Goal: Task Accomplishment & Management: Use online tool/utility

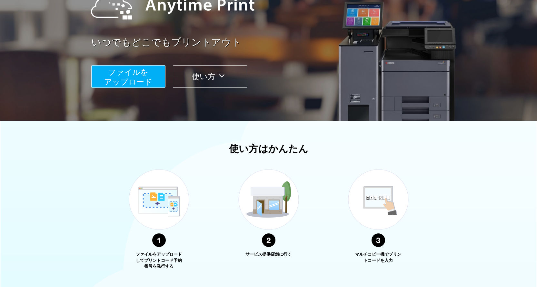
scroll to position [172, 0]
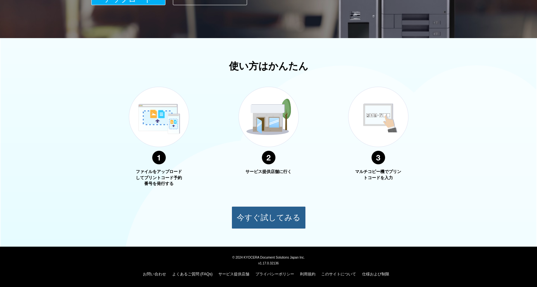
click at [271, 211] on button "今すぐ試してみる" at bounding box center [269, 217] width 74 height 23
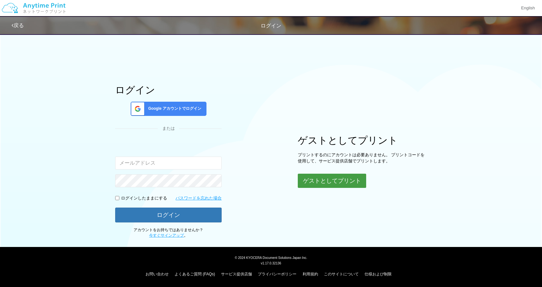
click at [345, 179] on button "ゲストとしてプリント" at bounding box center [332, 181] width 68 height 14
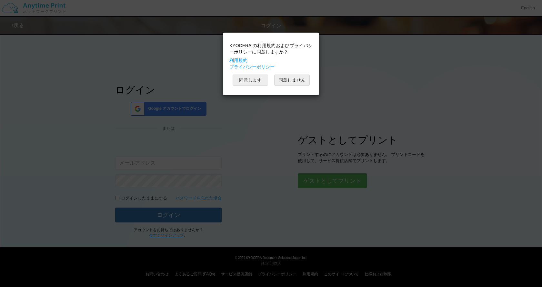
click at [262, 82] on button "同意します" at bounding box center [250, 80] width 35 height 11
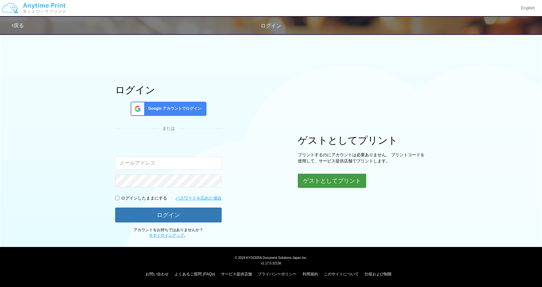
click at [326, 184] on button "ゲストとしてプリント" at bounding box center [332, 181] width 68 height 14
click at [321, 179] on button "ゲストとしてプリント" at bounding box center [332, 181] width 68 height 14
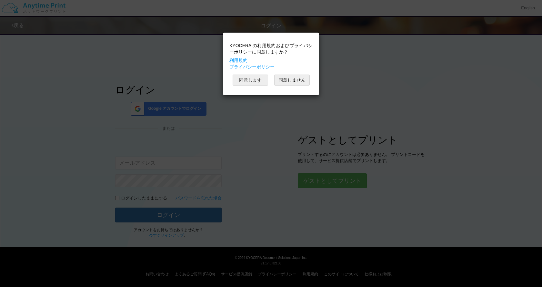
click at [250, 81] on button "同意します" at bounding box center [250, 80] width 35 height 11
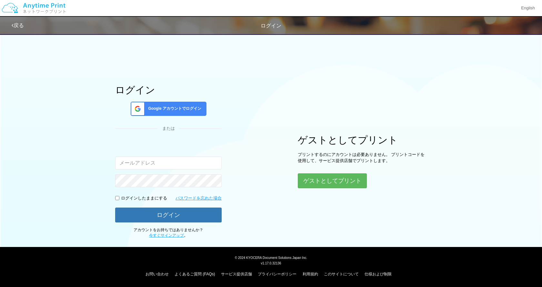
click at [12, 24] on icon at bounding box center [13, 25] width 2 height 5
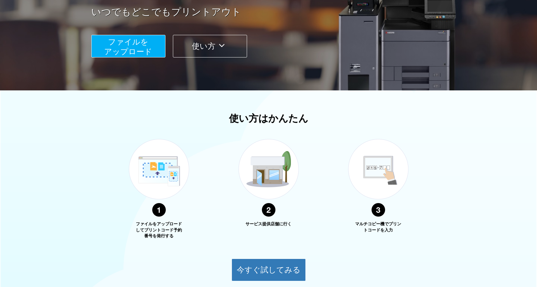
scroll to position [129, 0]
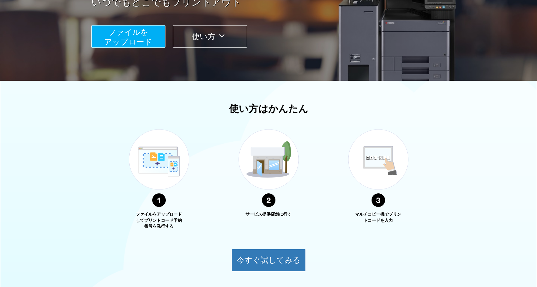
click at [134, 43] on span "ファイルを ​​アップロード" at bounding box center [128, 37] width 48 height 18
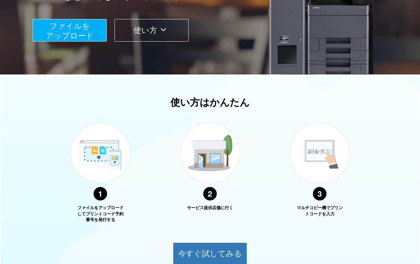
click at [162, 35] on button "使い方" at bounding box center [152, 30] width 74 height 23
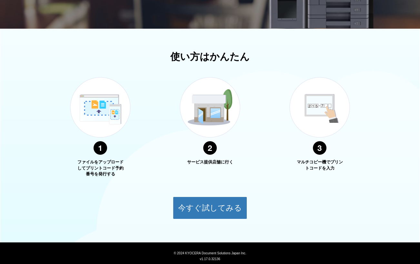
scroll to position [200, 0]
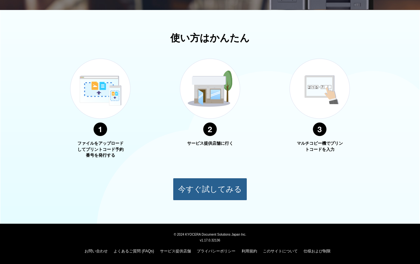
click at [202, 190] on button "今すぐ試してみる" at bounding box center [210, 189] width 74 height 23
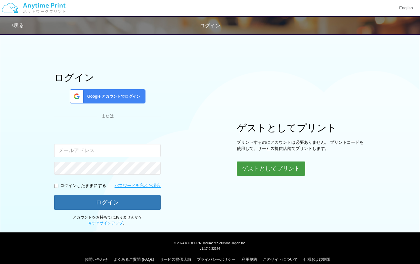
click at [263, 173] on button "ゲストとしてプリント" at bounding box center [271, 169] width 68 height 14
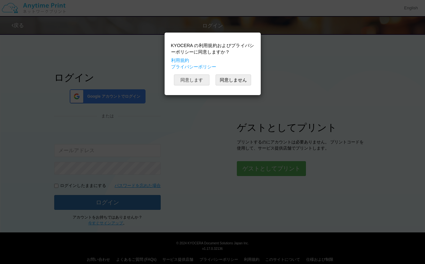
click at [181, 82] on button "同意します" at bounding box center [191, 80] width 35 height 11
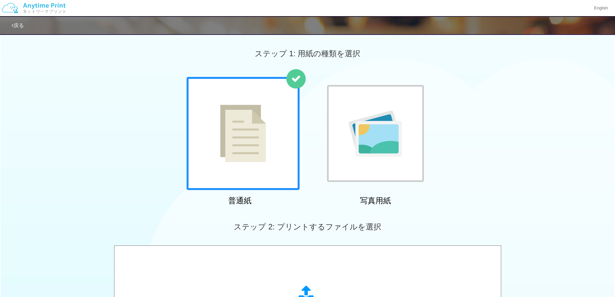
scroll to position [194, 0]
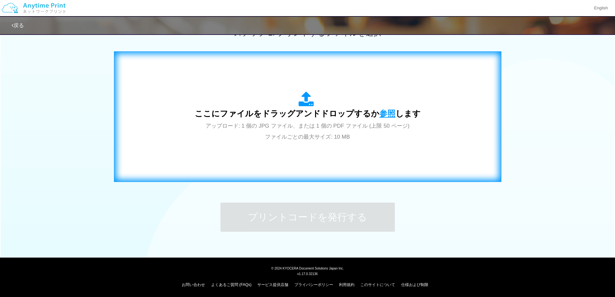
click at [381, 114] on span "参照" at bounding box center [387, 113] width 16 height 9
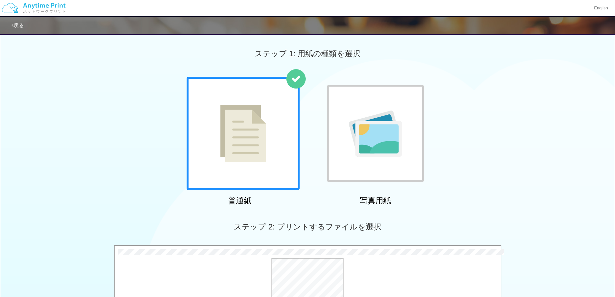
scroll to position [194, 0]
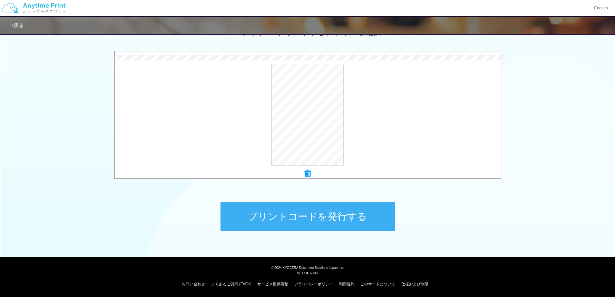
click at [271, 207] on button "プリントコードを発行する" at bounding box center [307, 216] width 174 height 29
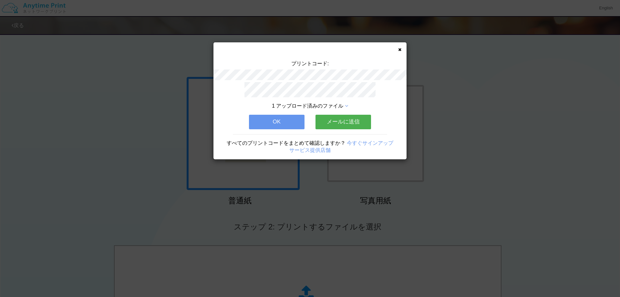
click at [335, 120] on button "メールに送信" at bounding box center [342, 122] width 55 height 14
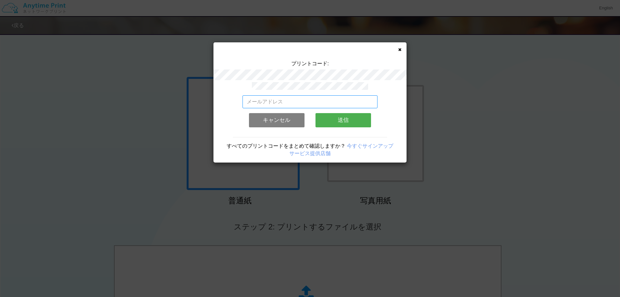
click at [274, 97] on input "email" at bounding box center [309, 101] width 135 height 13
type input "[EMAIL_ADDRESS][MEDICAL_DATA][DOMAIN_NAME]"
click at [338, 118] on button "送信" at bounding box center [342, 120] width 55 height 14
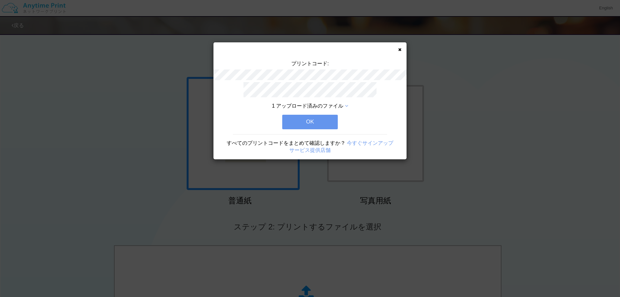
click at [314, 121] on button "OK" at bounding box center [309, 122] width 55 height 14
